Goal: Task Accomplishment & Management: Manage account settings

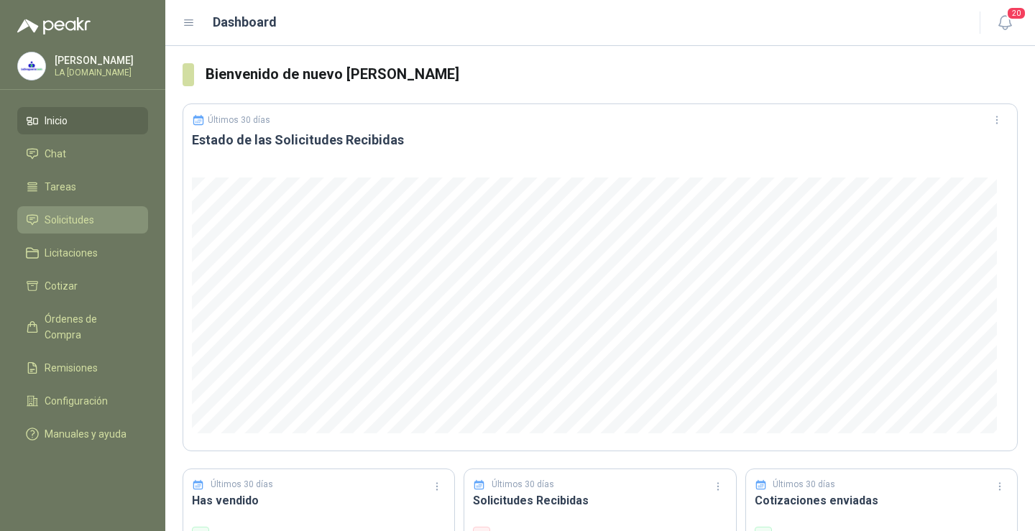
click at [68, 219] on span "Solicitudes" at bounding box center [70, 220] width 50 height 16
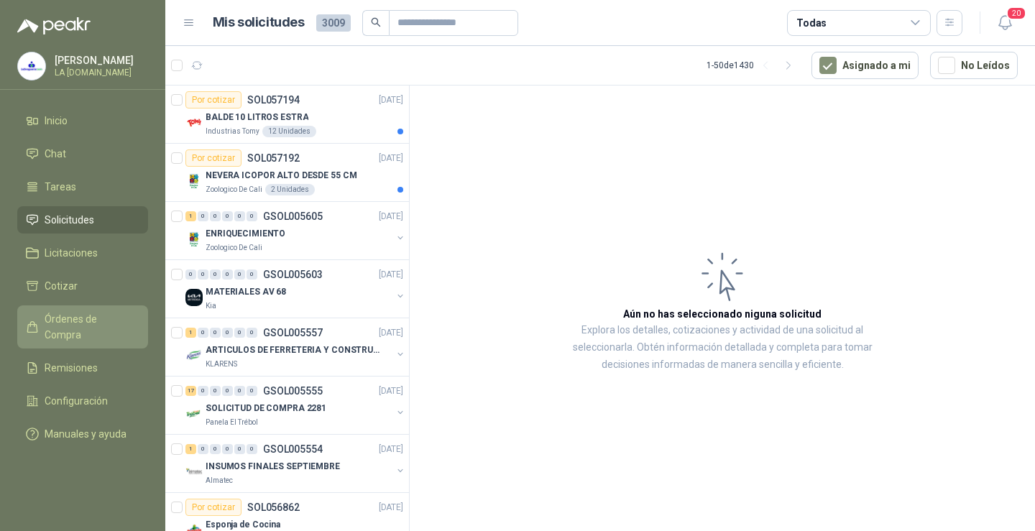
click at [99, 329] on link "Órdenes de Compra" at bounding box center [82, 327] width 131 height 43
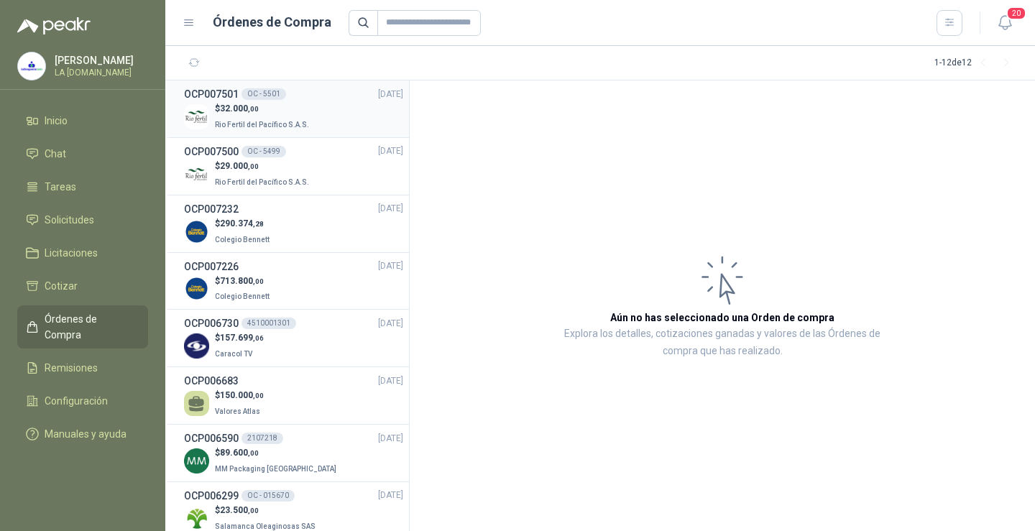
click at [288, 106] on p "$ 32.000 ,00" at bounding box center [263, 109] width 97 height 14
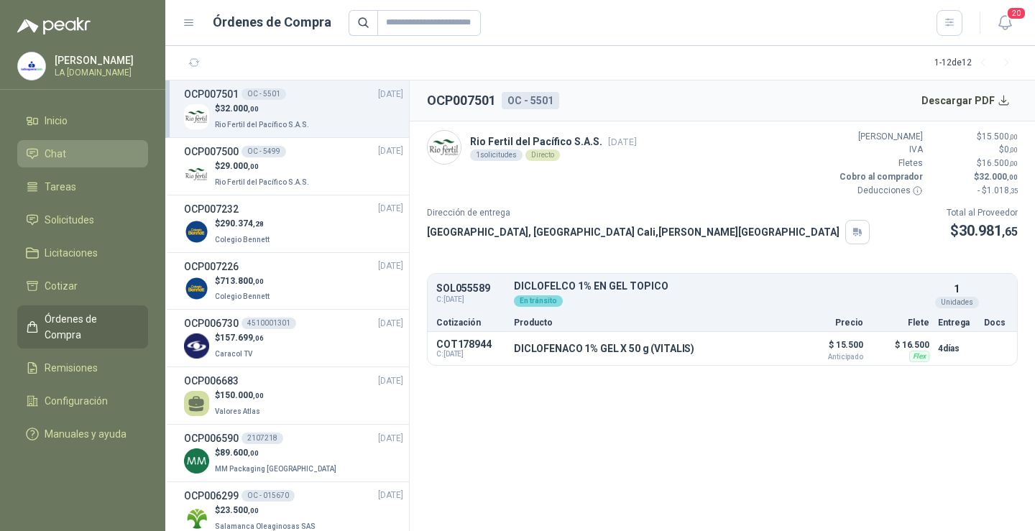
click at [55, 156] on span "Chat" at bounding box center [56, 154] width 22 height 16
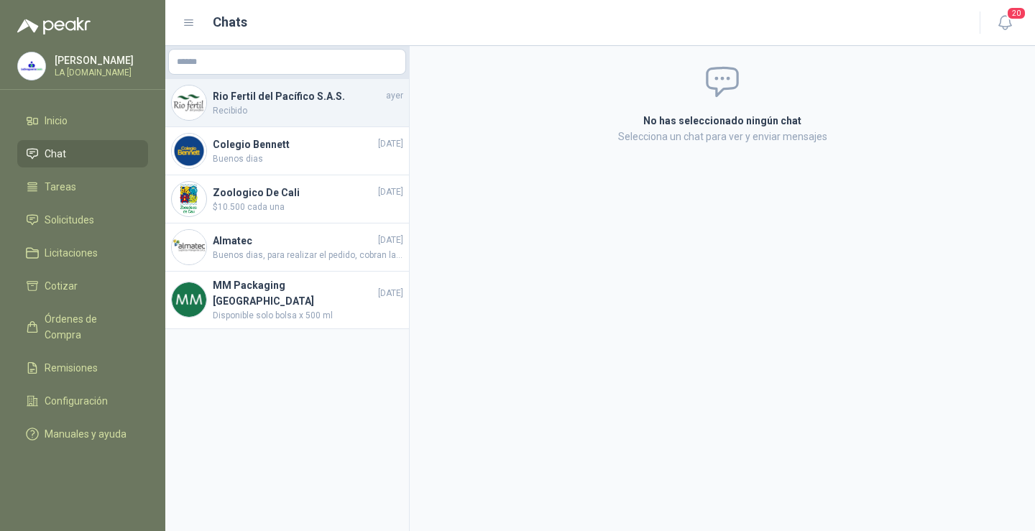
click at [253, 104] on span "Recibido" at bounding box center [308, 111] width 191 height 14
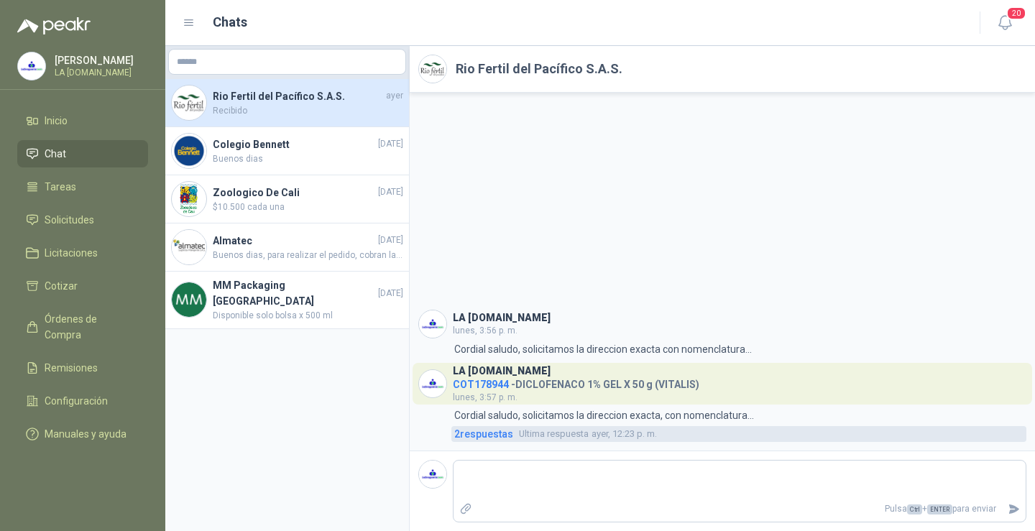
click at [465, 436] on span "2 respuesta s" at bounding box center [483, 434] width 59 height 16
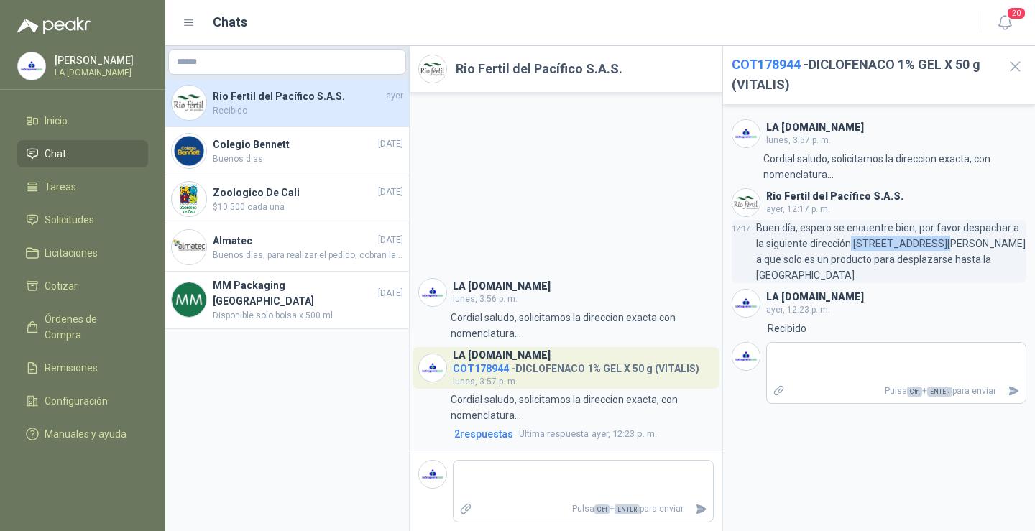
drag, startPoint x: 840, startPoint y: 246, endPoint x: 925, endPoint y: 244, distance: 85.6
click at [925, 244] on p "Buen día, espero se encuentre bien, por favor despachar a la siguiente direcció…" at bounding box center [891, 251] width 271 height 63
copy p "CALLE 4 No.27 -79"
click at [587, 133] on div "LA DROGUERÍA.COM lunes, 3:56 p. m. 3:56 Cordial saludo, solicitamos la direccio…" at bounding box center [566, 272] width 313 height 358
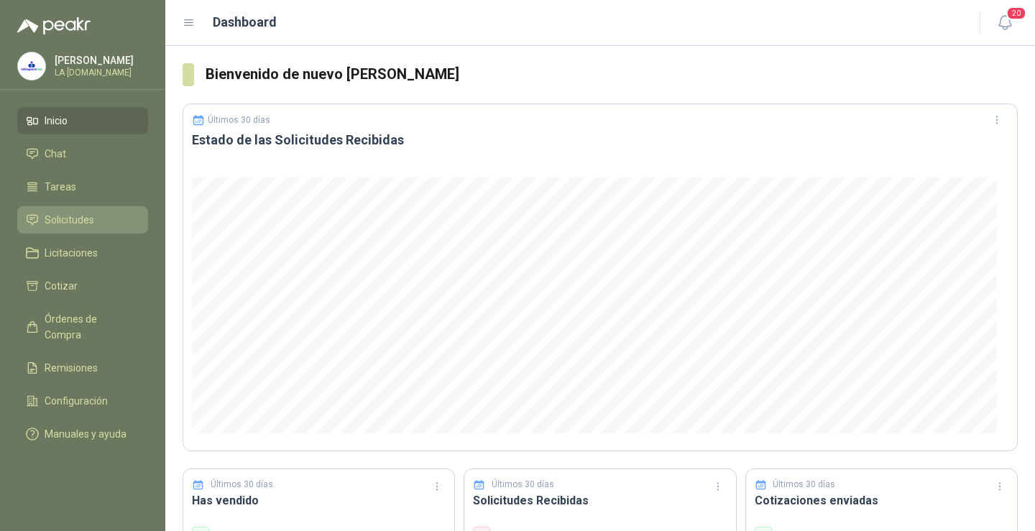
click at [99, 215] on li "Solicitudes" at bounding box center [83, 220] width 114 height 16
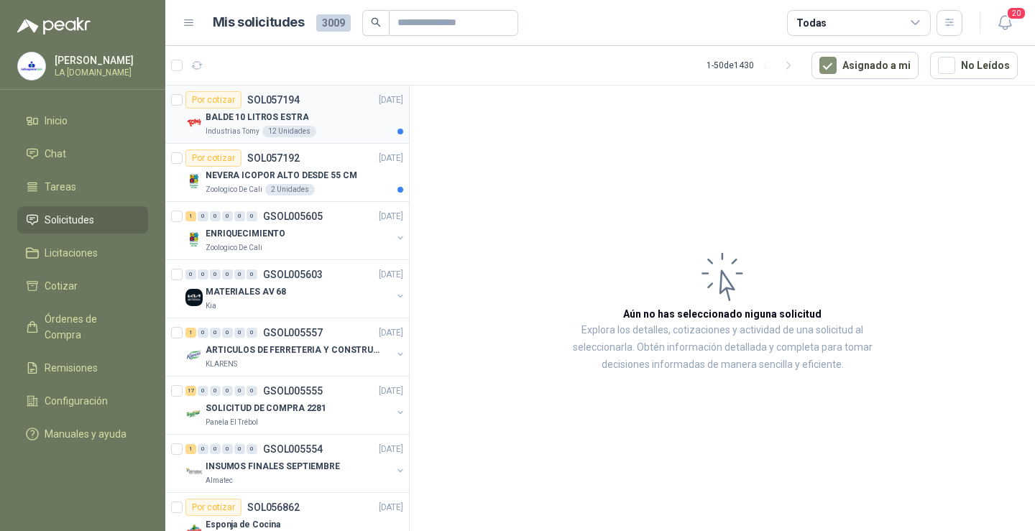
click at [288, 119] on p "BALDE 10 LITROS ESTRA" at bounding box center [257, 118] width 103 height 14
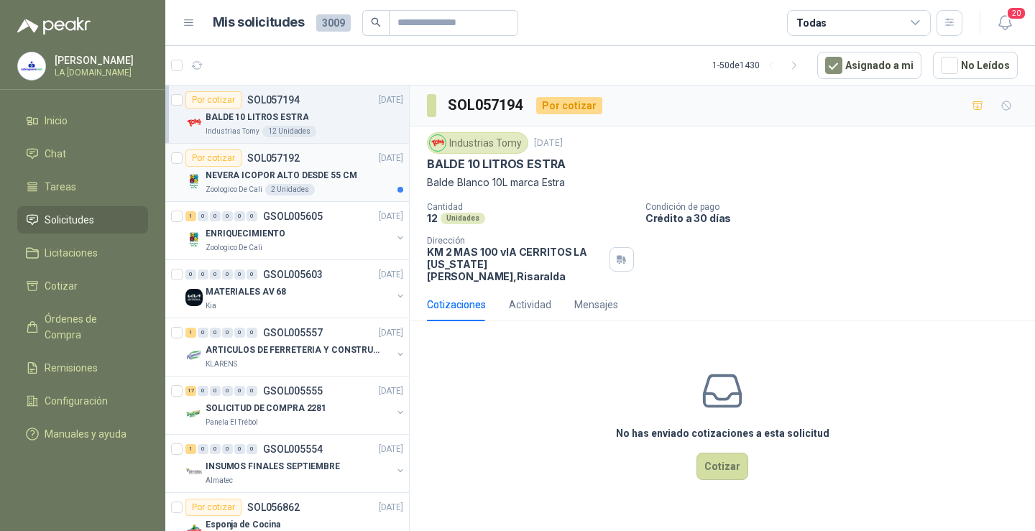
click at [311, 176] on p "NEVERA ICOPOR ALTO DESDE 55 CM" at bounding box center [281, 176] width 151 height 14
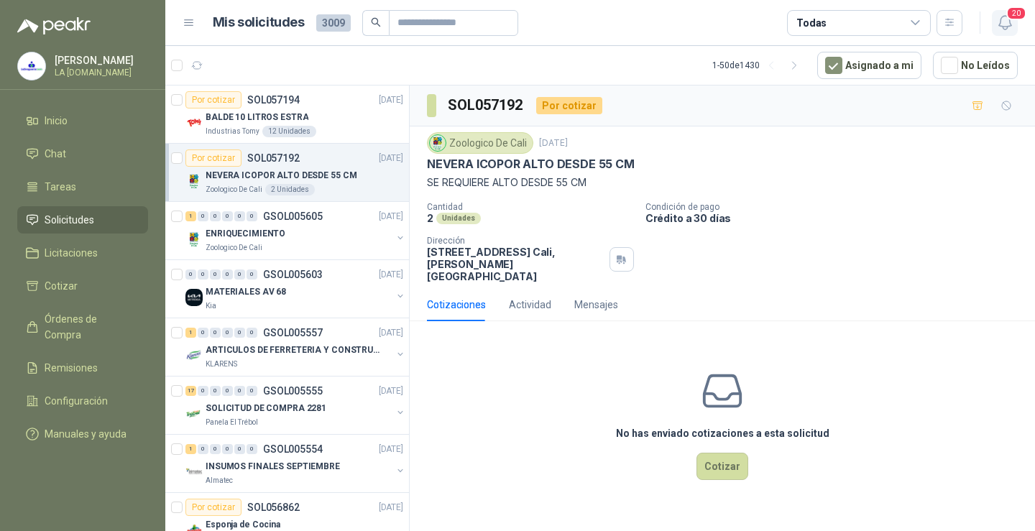
click at [1011, 24] on icon "button" at bounding box center [1005, 23] width 12 height 14
